Goal: Information Seeking & Learning: Learn about a topic

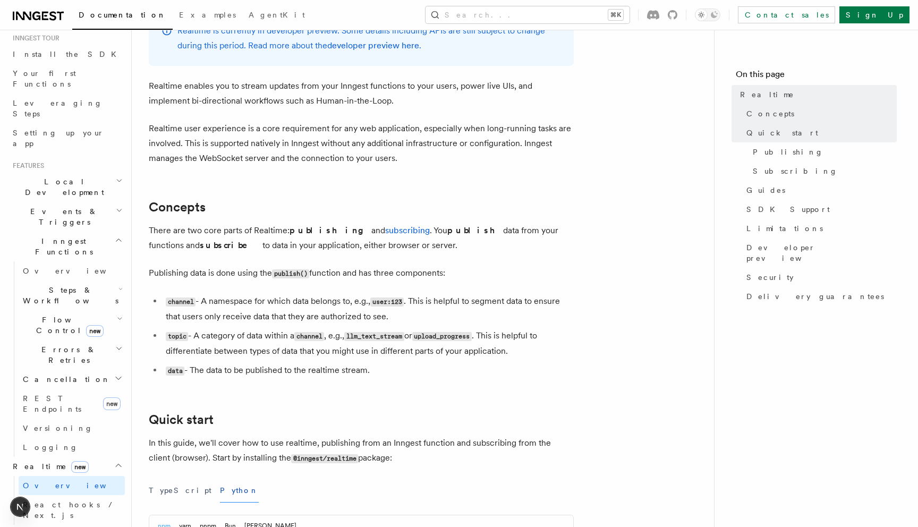
scroll to position [92, 0]
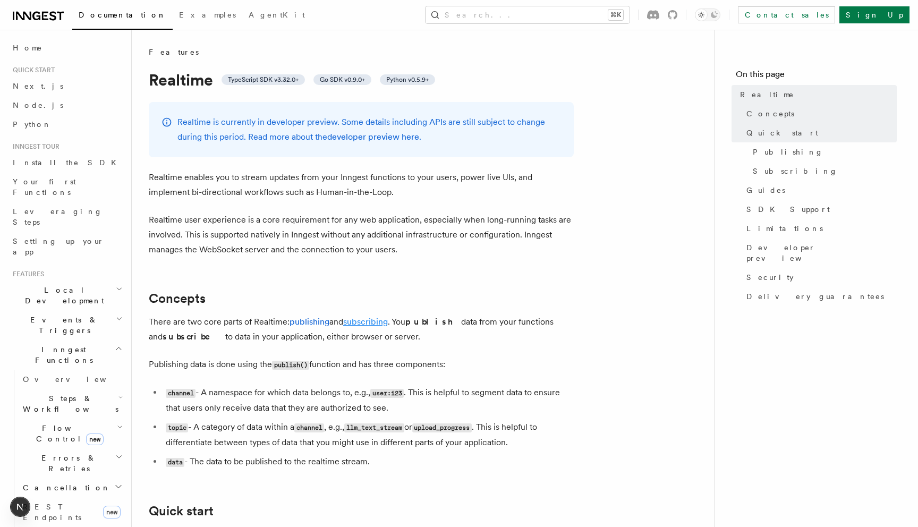
click at [368, 320] on link "subscribing" at bounding box center [365, 322] width 45 height 10
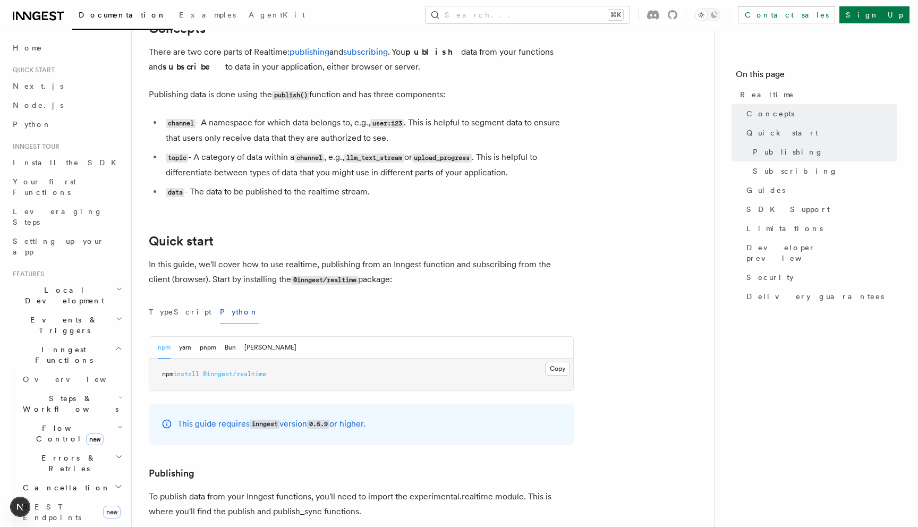
scroll to position [133, 0]
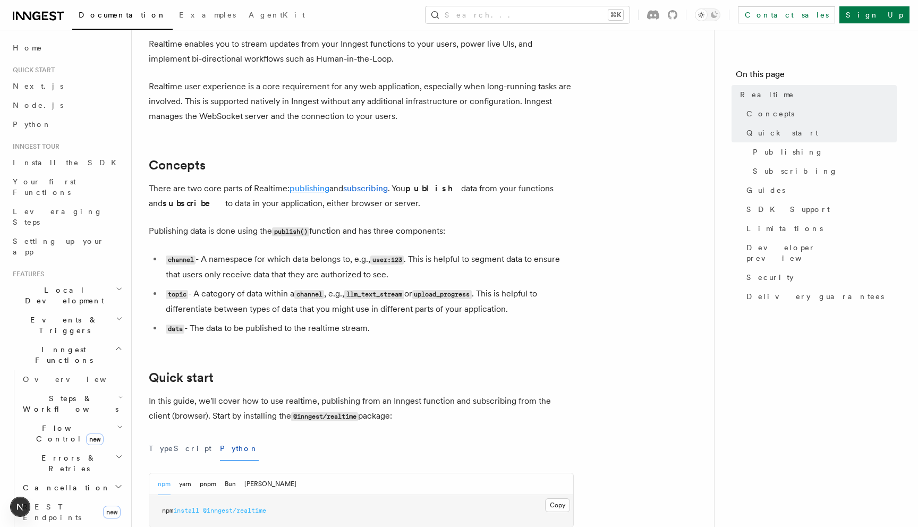
click at [316, 184] on link "publishing" at bounding box center [310, 188] width 40 height 10
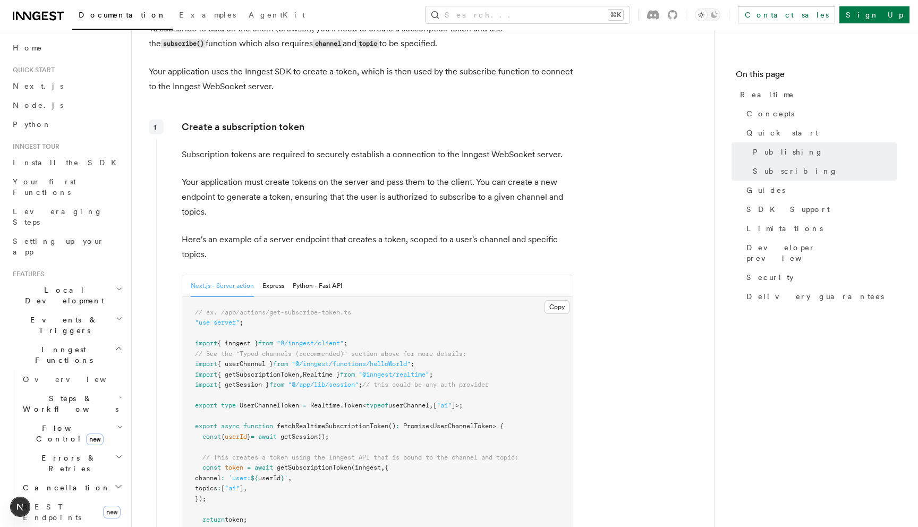
scroll to position [1394, 0]
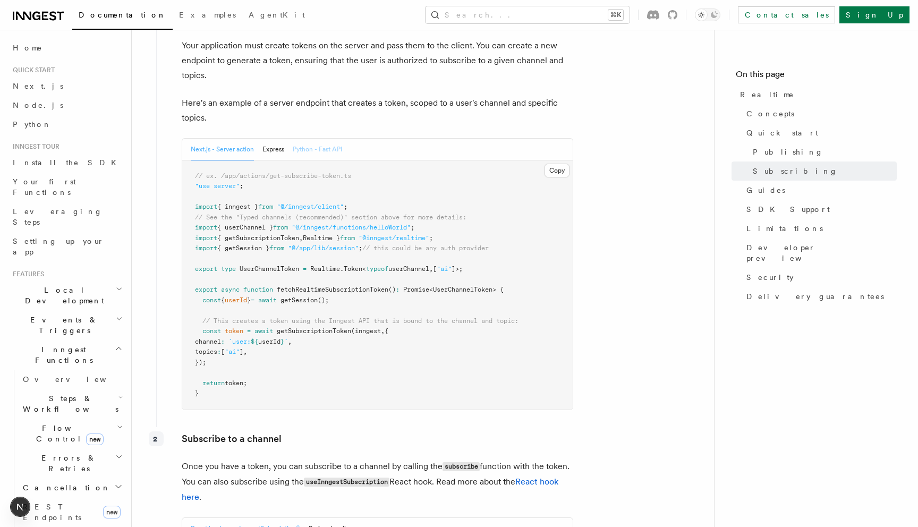
click at [334, 146] on button "Python - Fast API" at bounding box center [317, 150] width 49 height 22
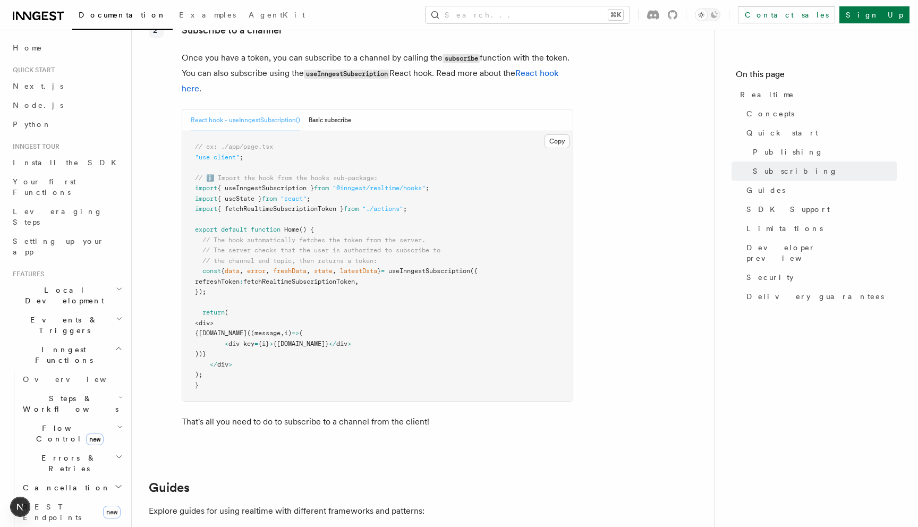
scroll to position [1694, 0]
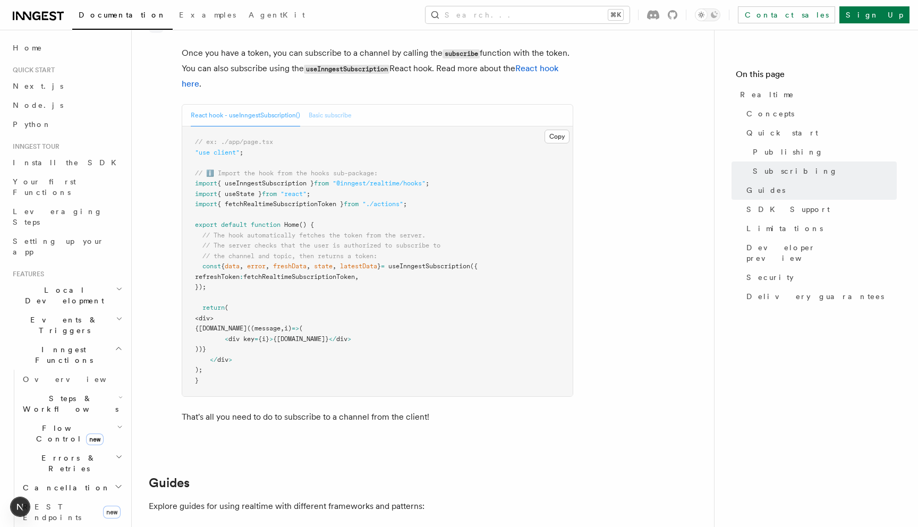
click at [339, 121] on button "Basic subscribe" at bounding box center [330, 116] width 43 height 22
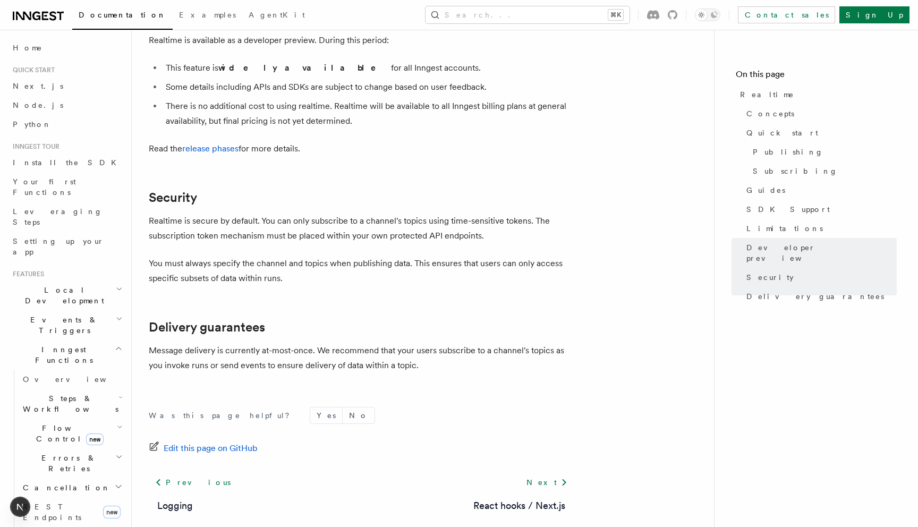
scroll to position [2582, 0]
click at [774, 191] on link "Guides" at bounding box center [819, 190] width 155 height 19
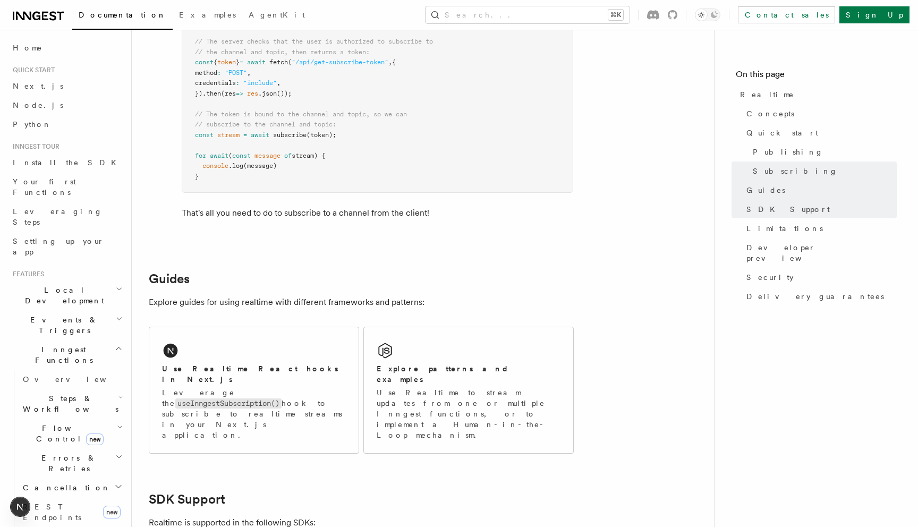
scroll to position [1815, 0]
click at [72, 497] on link "REST Endpoints new" at bounding box center [72, 512] width 106 height 30
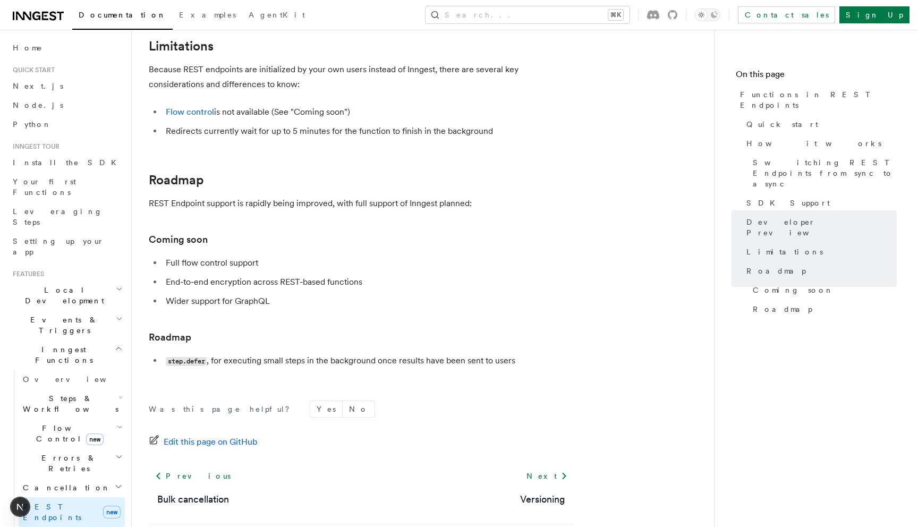
scroll to position [1865, 0]
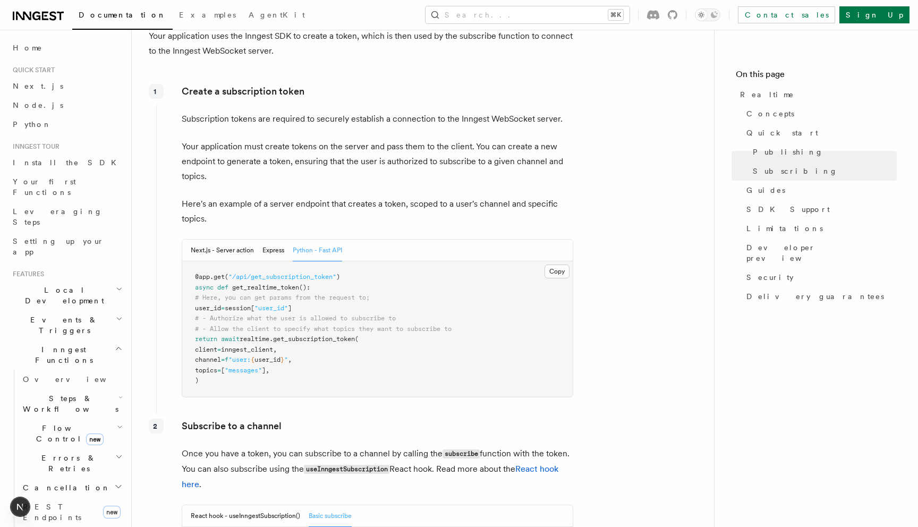
scroll to position [1230, 0]
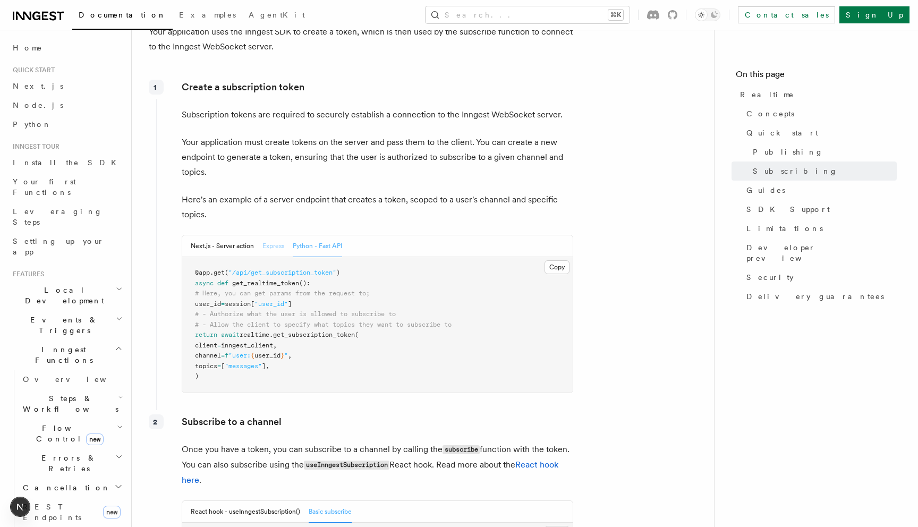
click at [273, 250] on button "Express" at bounding box center [274, 246] width 22 height 22
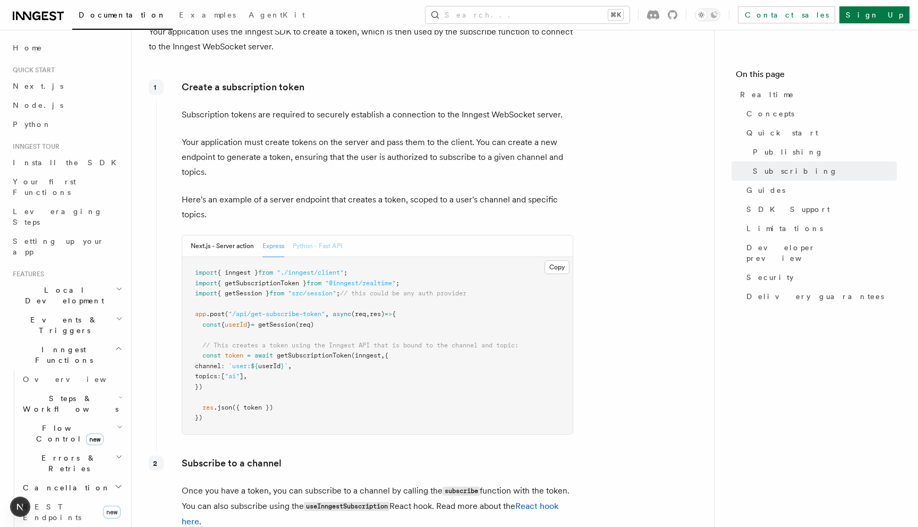
click at [310, 251] on button "Python - Fast API" at bounding box center [317, 246] width 49 height 22
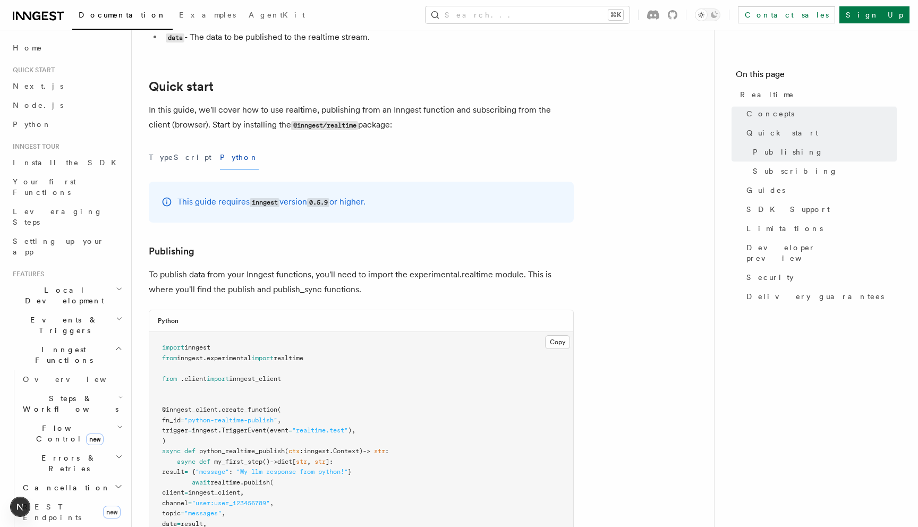
scroll to position [420, 0]
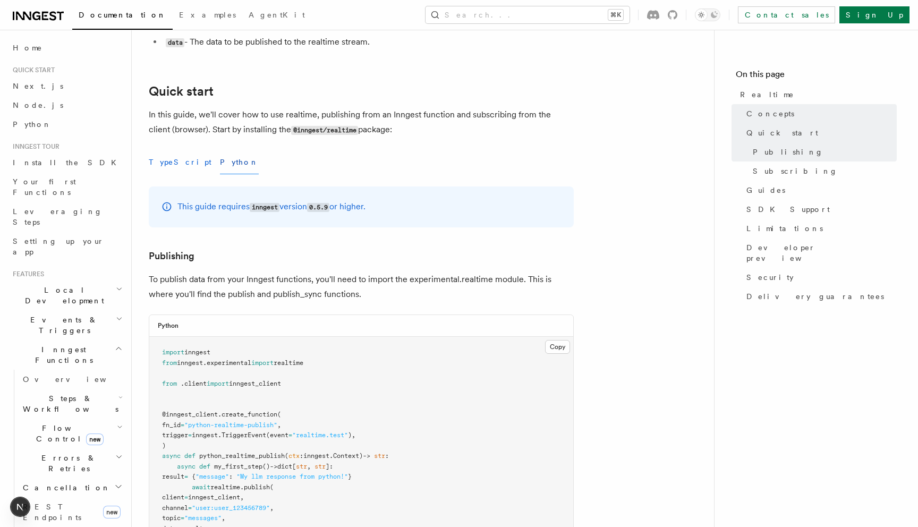
click at [166, 168] on button "TypeScript" at bounding box center [180, 162] width 63 height 24
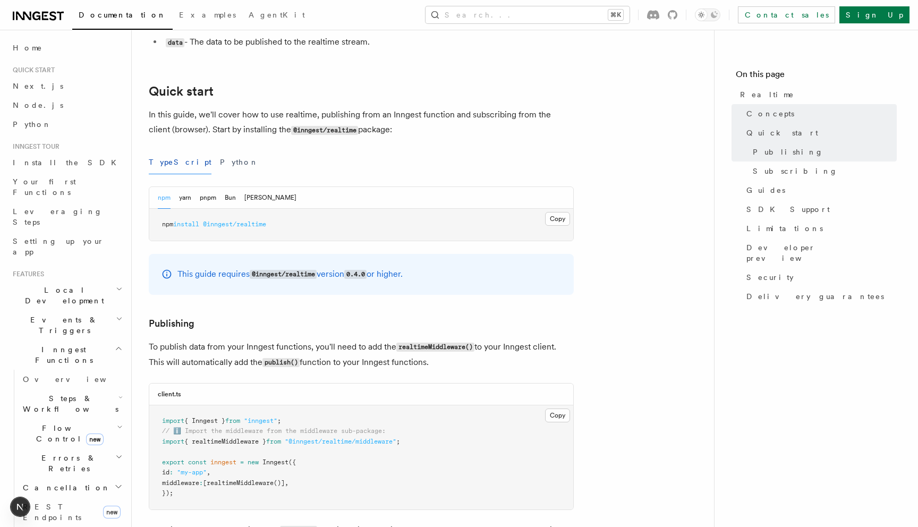
click at [167, 167] on button "TypeScript" at bounding box center [180, 162] width 63 height 24
click at [220, 165] on button "Python" at bounding box center [239, 162] width 39 height 24
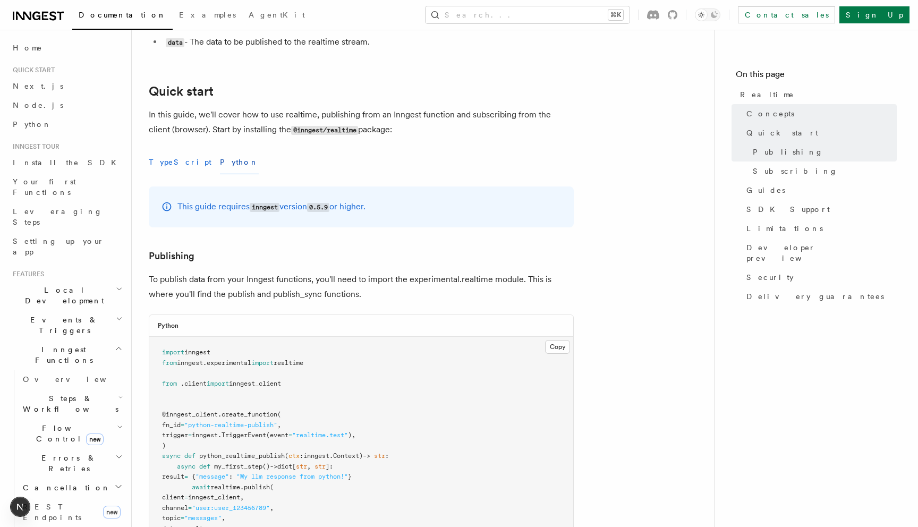
click at [175, 161] on button "TypeScript" at bounding box center [180, 162] width 63 height 24
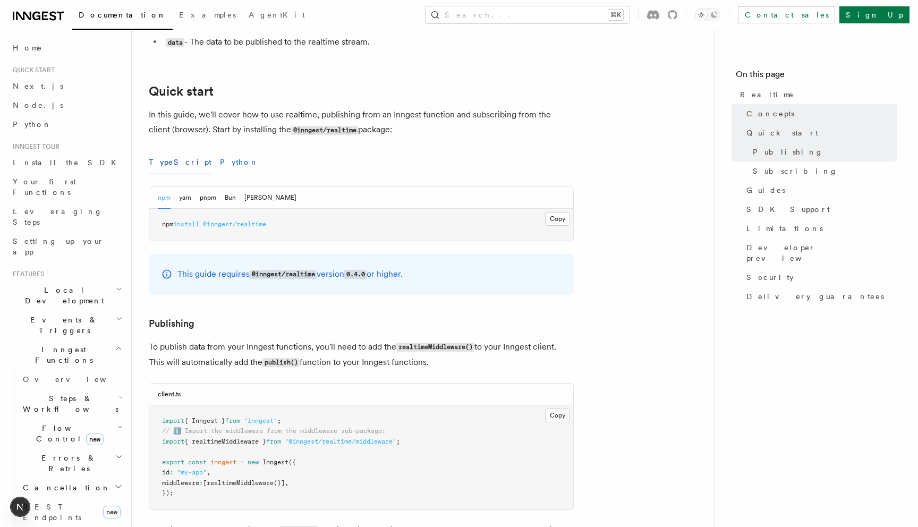
click at [220, 160] on button "Python" at bounding box center [239, 162] width 39 height 24
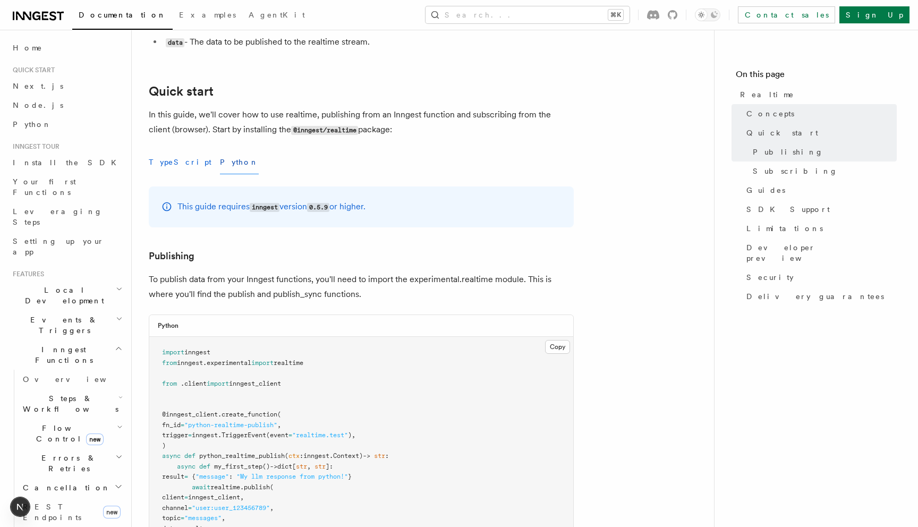
click at [156, 164] on button "TypeScript" at bounding box center [180, 162] width 63 height 24
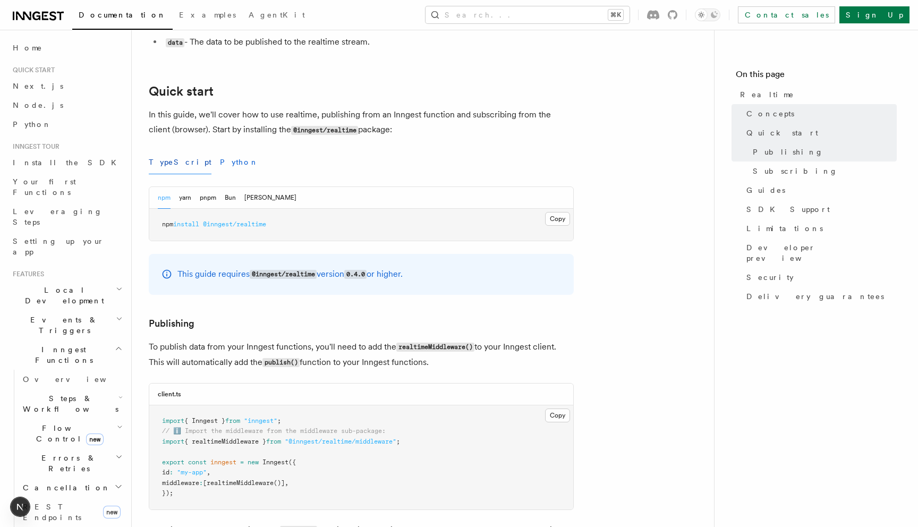
click at [220, 164] on button "Python" at bounding box center [239, 162] width 39 height 24
